Goal: Transaction & Acquisition: Obtain resource

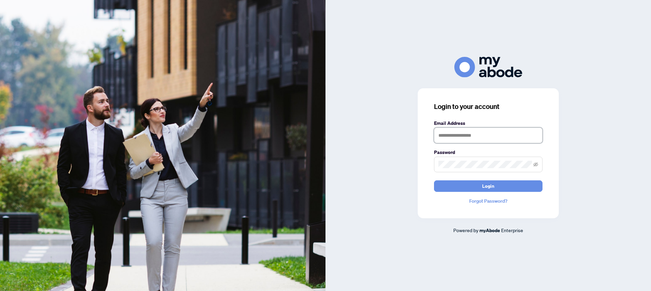
click at [470, 139] on input "text" at bounding box center [488, 136] width 108 height 16
type input "**********"
click at [487, 186] on span "Login" at bounding box center [488, 186] width 12 height 11
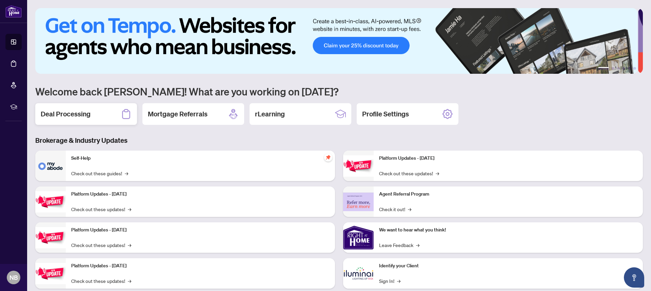
click at [75, 116] on h2 "Deal Processing" at bounding box center [66, 113] width 50 height 9
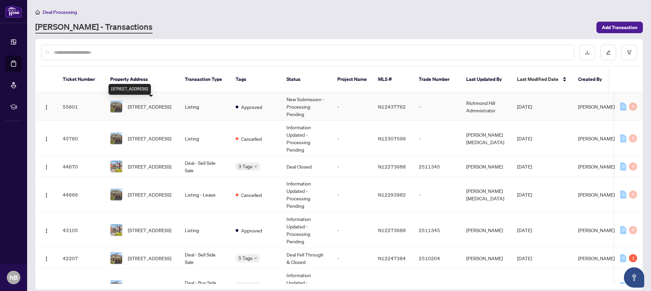
click at [145, 105] on span "[STREET_ADDRESS]" at bounding box center [149, 106] width 43 height 7
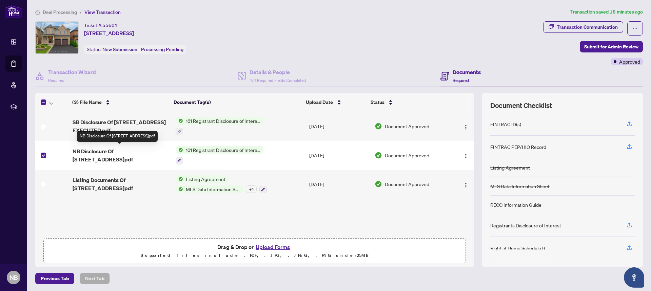
click at [103, 153] on span "NB Disclosure Of [STREET_ADDRESS]pdf" at bounding box center [122, 155] width 98 height 16
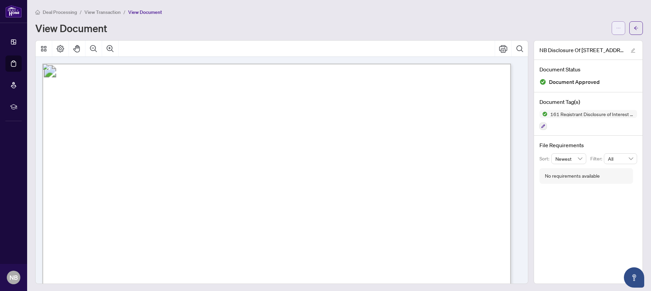
click at [616, 29] on icon "ellipsis" at bounding box center [618, 28] width 5 height 5
click at [574, 44] on span "Download" at bounding box center [589, 42] width 52 height 7
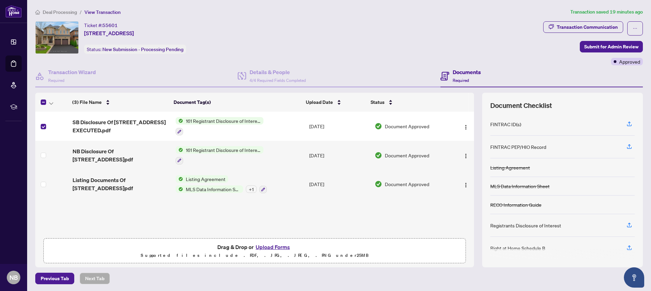
click at [219, 120] on span "161 Registrant Disclosure of Interest - Disposition ofProperty" at bounding box center [223, 120] width 80 height 7
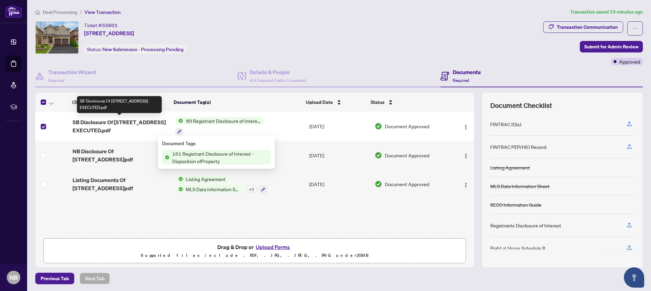
click at [133, 124] on span "SB Disclosure Of [STREET_ADDRESS] EXECUTED.pdf" at bounding box center [122, 126] width 98 height 16
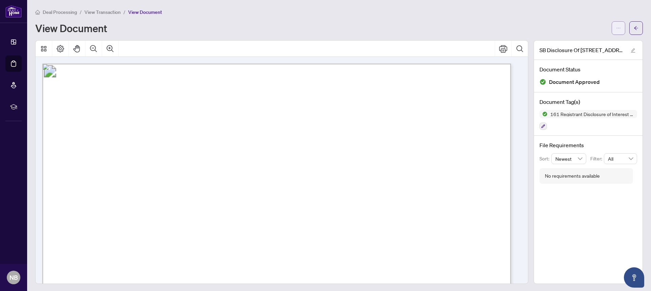
click at [616, 30] on span "button" at bounding box center [618, 28] width 5 height 11
click at [571, 44] on span "Download" at bounding box center [589, 42] width 52 height 7
